Goal: Transaction & Acquisition: Book appointment/travel/reservation

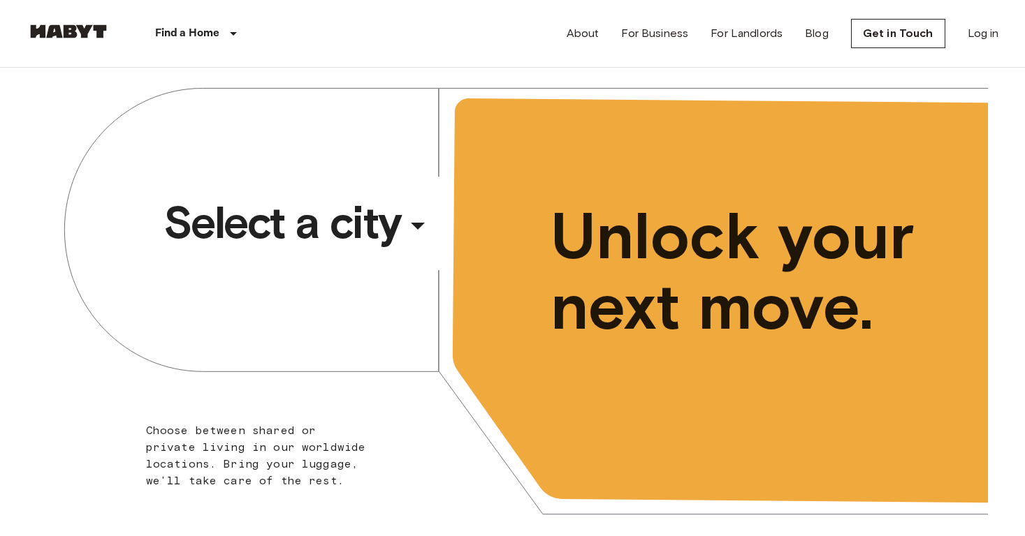
click at [322, 216] on span "Select a city" at bounding box center [281, 223] width 237 height 56
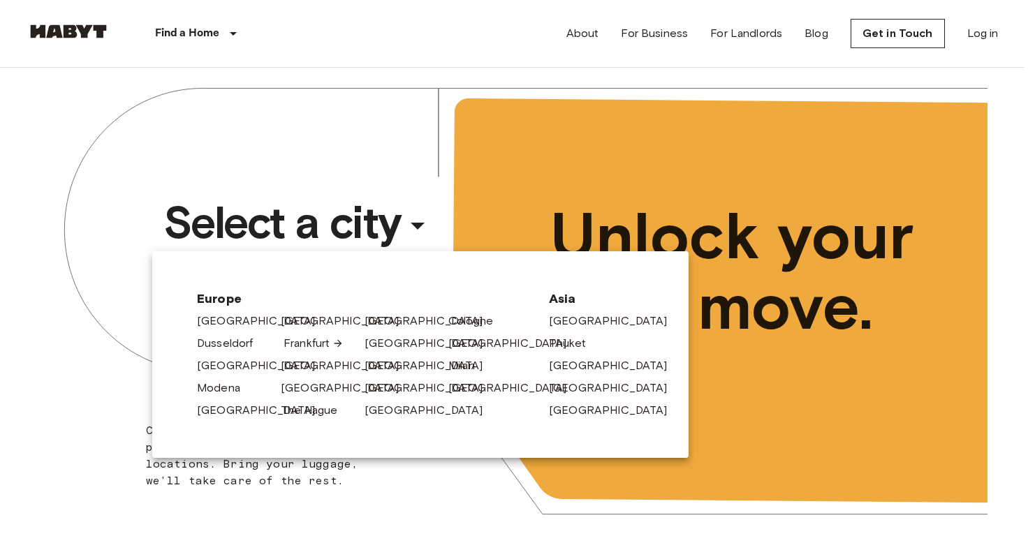
click at [323, 347] on link "Frankfurt" at bounding box center [314, 343] width 60 height 17
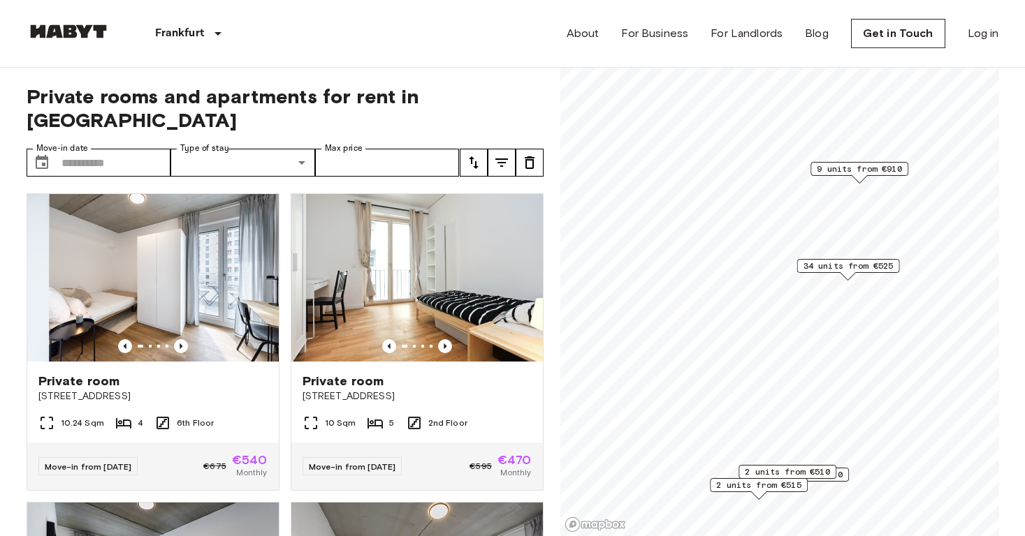
click at [853, 270] on span "34 units from €525" at bounding box center [848, 266] width 90 height 13
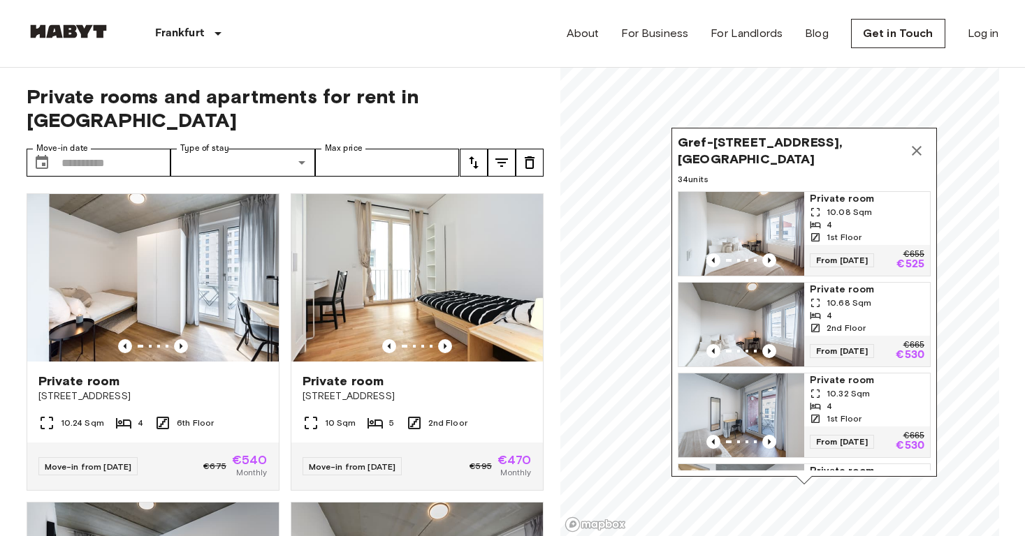
click at [914, 153] on icon "Map marker" at bounding box center [916, 152] width 10 height 10
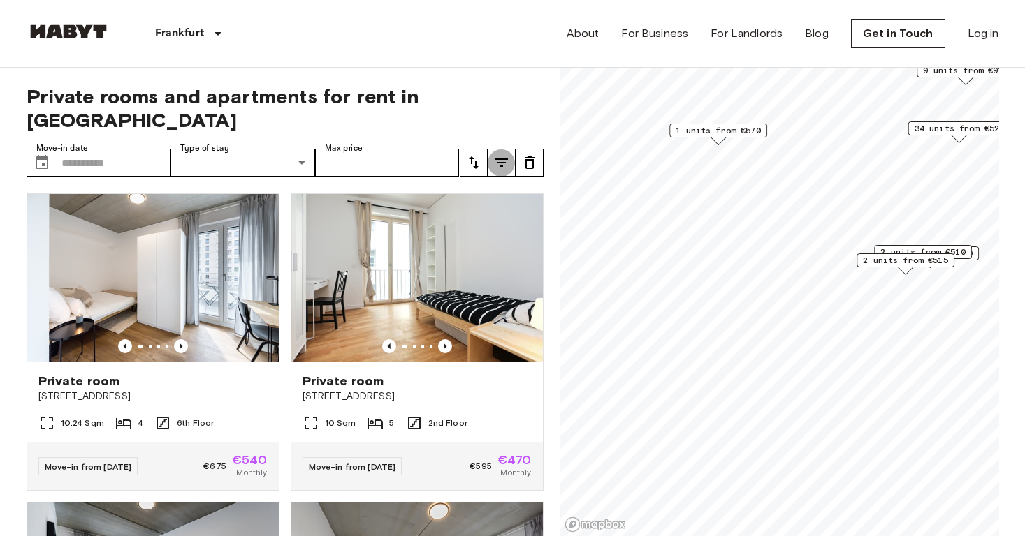
click at [500, 159] on icon "tune" at bounding box center [501, 163] width 13 height 8
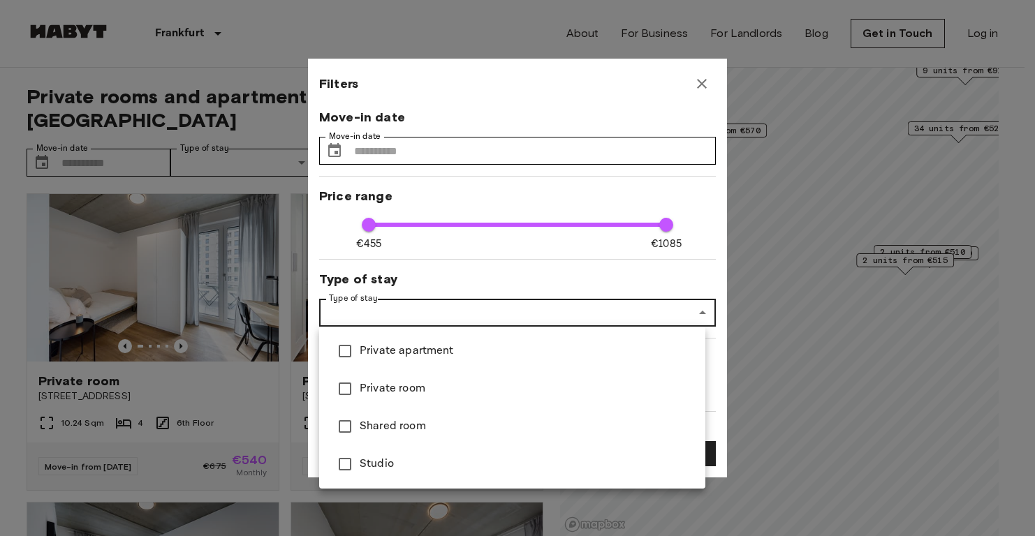
click at [418, 349] on span "Private apartment" at bounding box center [527, 351] width 335 height 17
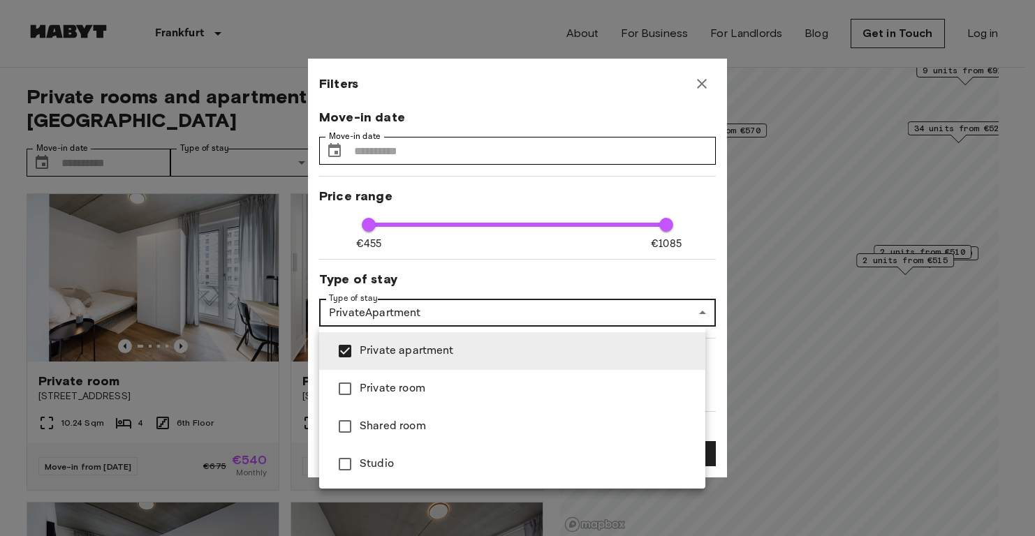
click at [369, 471] on span "Studio" at bounding box center [527, 464] width 335 height 17
type input "**********"
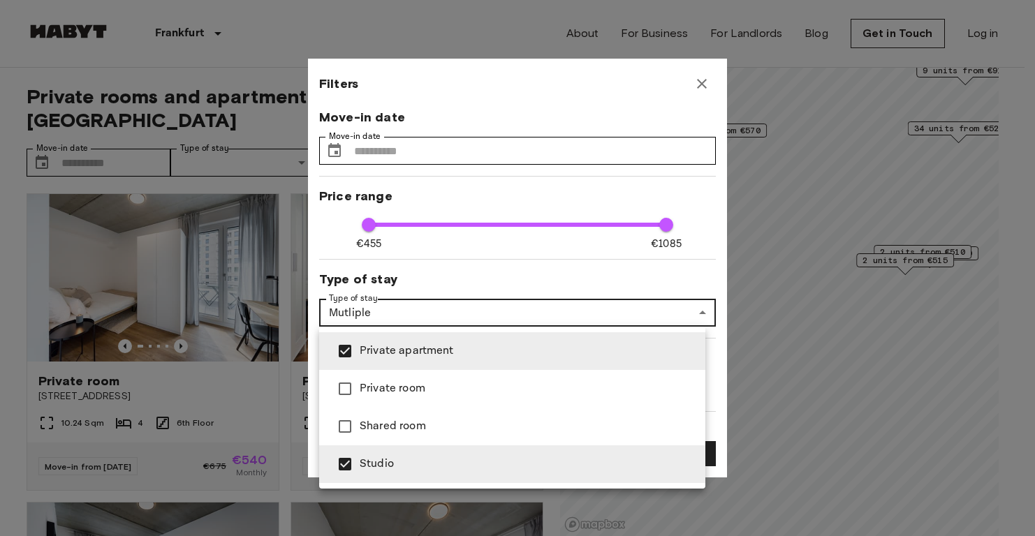
click at [699, 200] on div at bounding box center [517, 268] width 1035 height 536
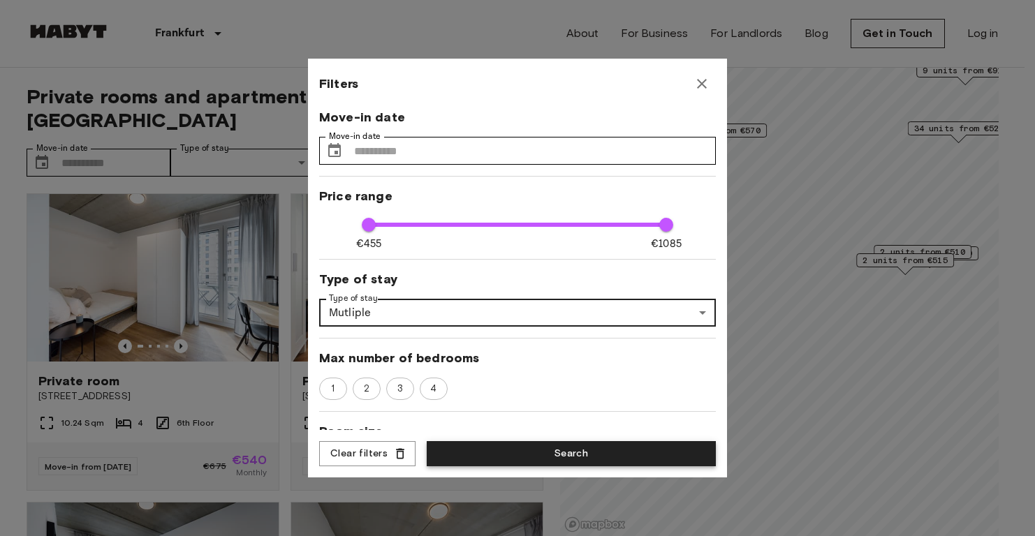
click at [587, 458] on button "Search" at bounding box center [571, 454] width 289 height 26
type input "**********"
